Goal: Information Seeking & Learning: Check status

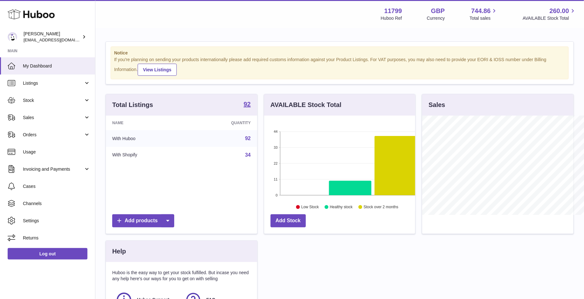
scroll to position [99, 151]
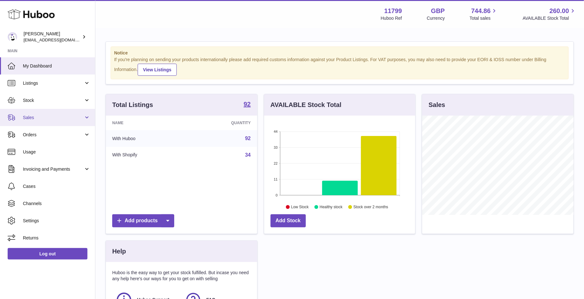
click at [45, 115] on span "Sales" at bounding box center [53, 118] width 61 height 6
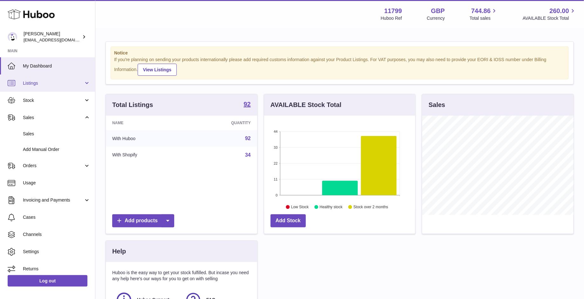
click at [32, 78] on link "Listings" at bounding box center [47, 82] width 95 height 17
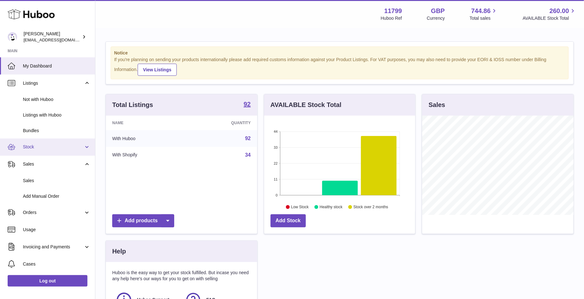
click at [49, 140] on link "Stock" at bounding box center [47, 146] width 95 height 17
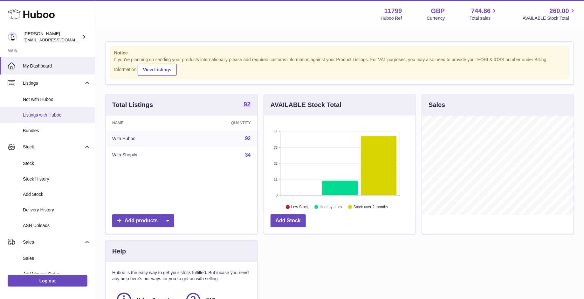
click at [48, 116] on span "Listings with Huboo" at bounding box center [56, 115] width 67 height 6
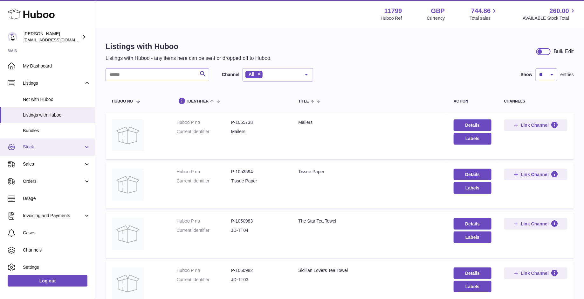
click at [54, 148] on span "Stock" at bounding box center [53, 147] width 61 height 6
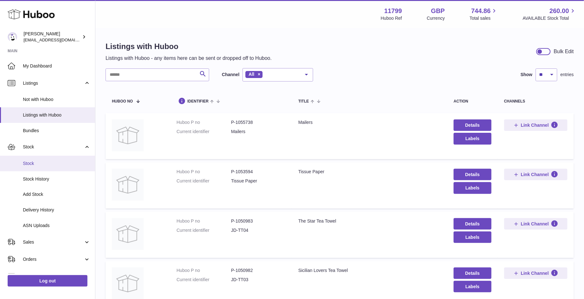
click at [53, 168] on link "Stock" at bounding box center [47, 164] width 95 height 16
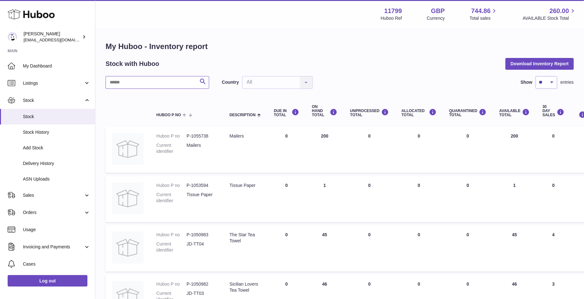
click at [182, 80] on input "text" at bounding box center [158, 82] width 104 height 13
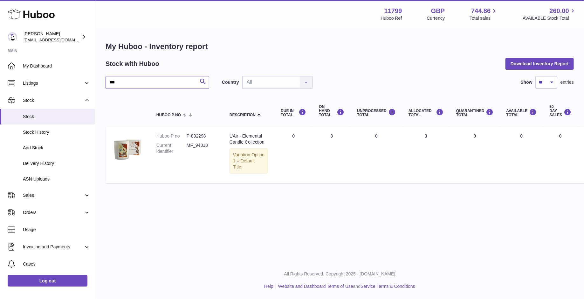
type input "***"
click at [38, 193] on span "Sales" at bounding box center [53, 195] width 61 height 6
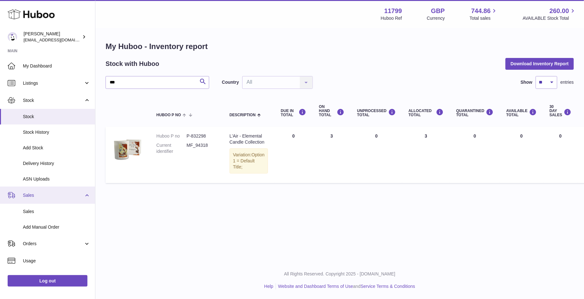
click at [38, 193] on span "Sales" at bounding box center [53, 195] width 61 height 6
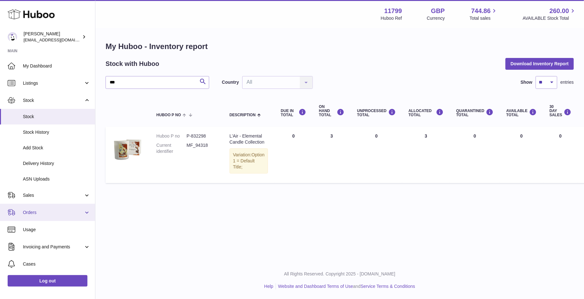
click at [38, 210] on span "Orders" at bounding box center [53, 212] width 61 height 6
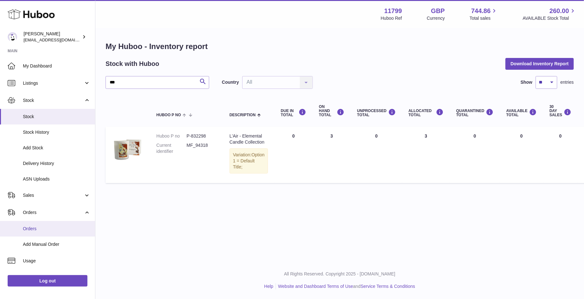
click at [44, 229] on span "Orders" at bounding box center [56, 229] width 67 height 6
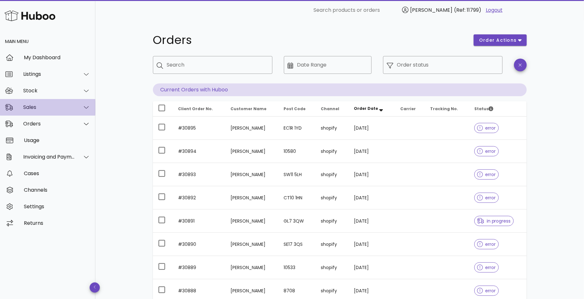
click at [38, 109] on div "Sales" at bounding box center [49, 107] width 52 height 6
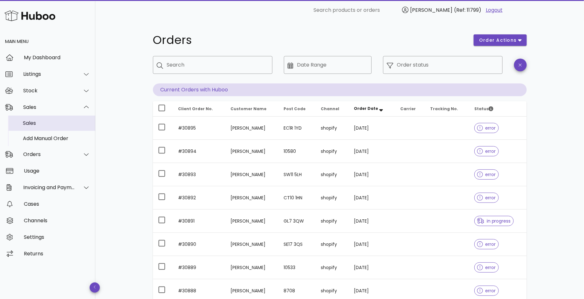
click at [41, 126] on div "Sales" at bounding box center [56, 123] width 67 height 14
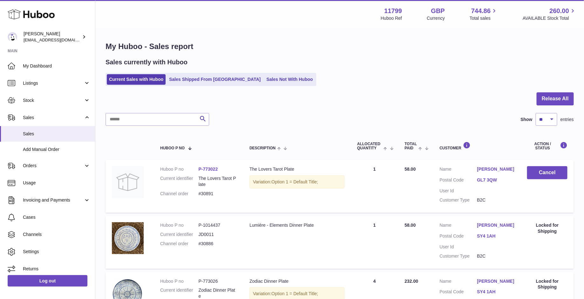
scroll to position [558, 0]
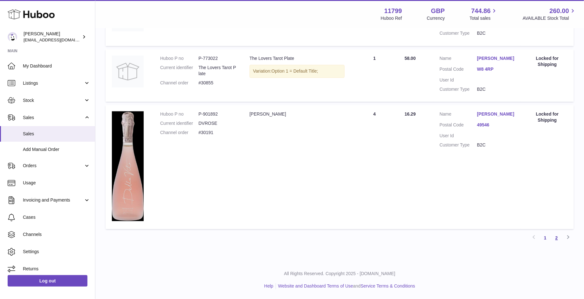
click at [560, 234] on link "2" at bounding box center [556, 237] width 11 height 11
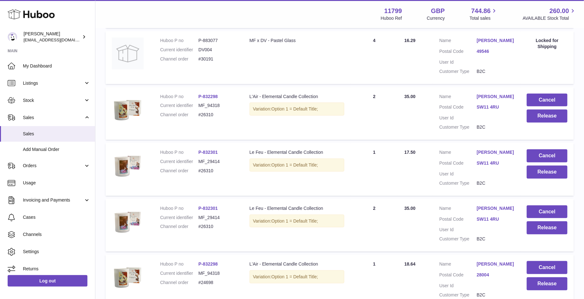
scroll to position [190, 0]
